Goal: Task Accomplishment & Management: Use online tool/utility

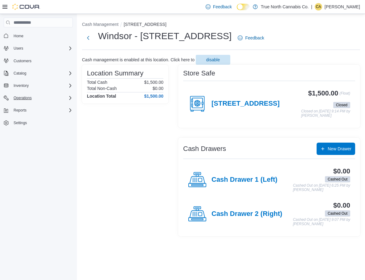
click at [68, 97] on div "Operations" at bounding box center [42, 97] width 62 height 7
click at [70, 84] on icon "Complex example" at bounding box center [70, 85] width 5 height 5
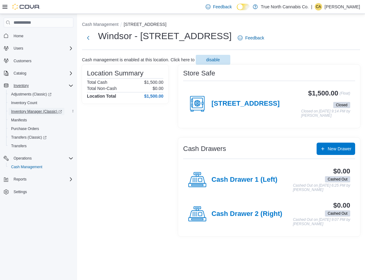
click at [41, 110] on span "Inventory Manager (Classic)" at bounding box center [36, 111] width 51 height 5
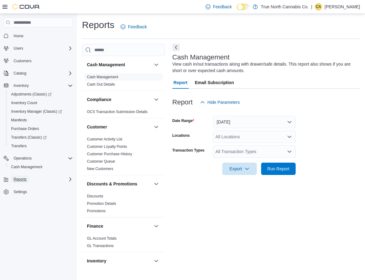
click at [25, 179] on span "Reports" at bounding box center [20, 179] width 13 height 5
click at [20, 205] on span "Reports" at bounding box center [17, 205] width 13 height 5
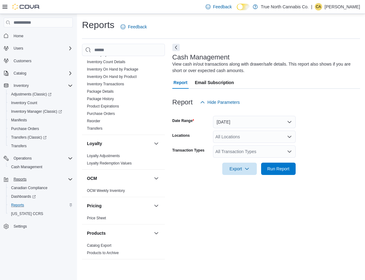
scroll to position [278, 0]
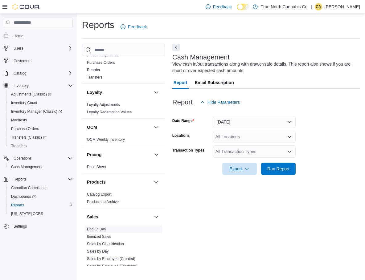
click at [92, 227] on span "End Of Day" at bounding box center [96, 229] width 19 height 5
click at [94, 228] on link "End Of Day" at bounding box center [96, 229] width 19 height 4
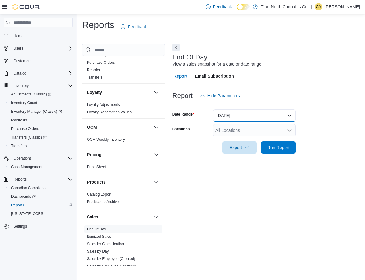
click at [255, 112] on button "[DATE]" at bounding box center [254, 115] width 83 height 12
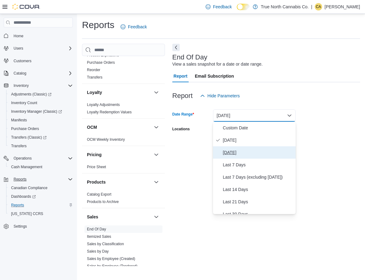
click at [239, 154] on span "[DATE]" at bounding box center [258, 152] width 70 height 7
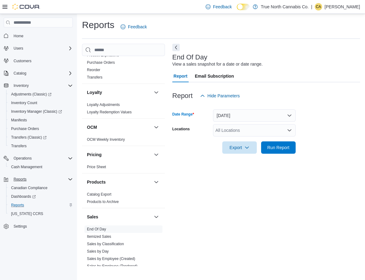
click at [242, 133] on div "All Locations" at bounding box center [254, 130] width 83 height 12
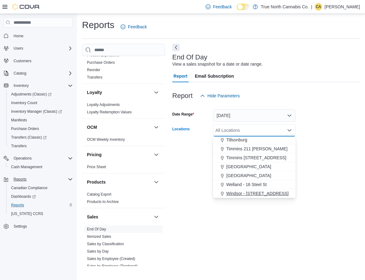
click at [247, 192] on span "Windsor - [STREET_ADDRESS]" at bounding box center [257, 194] width 62 height 6
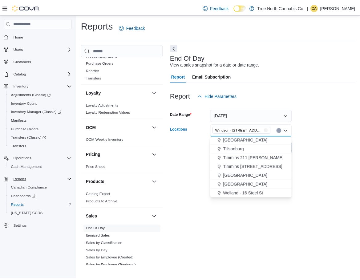
scroll to position [448, 0]
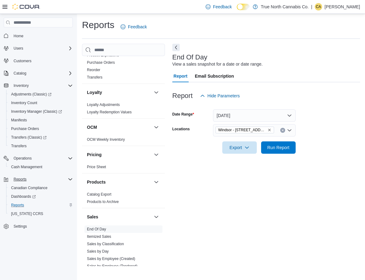
click at [311, 138] on div at bounding box center [266, 139] width 188 height 5
click at [279, 145] on span "Run Report" at bounding box center [278, 147] width 22 height 6
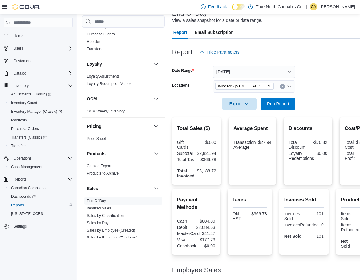
scroll to position [97, 0]
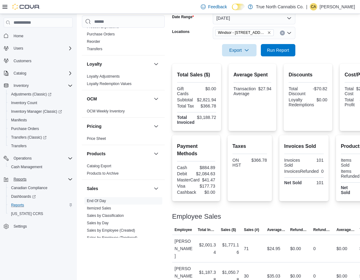
click at [208, 168] on div "$884.89" at bounding box center [207, 167] width 18 height 5
copy div "884.89"
click at [246, 228] on span "Sales (#)" at bounding box center [251, 230] width 15 height 5
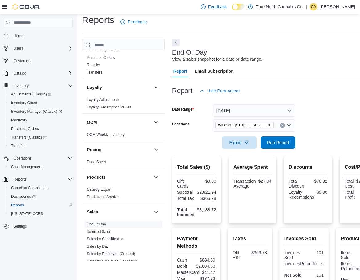
scroll to position [0, 0]
